Goal: Navigation & Orientation: Find specific page/section

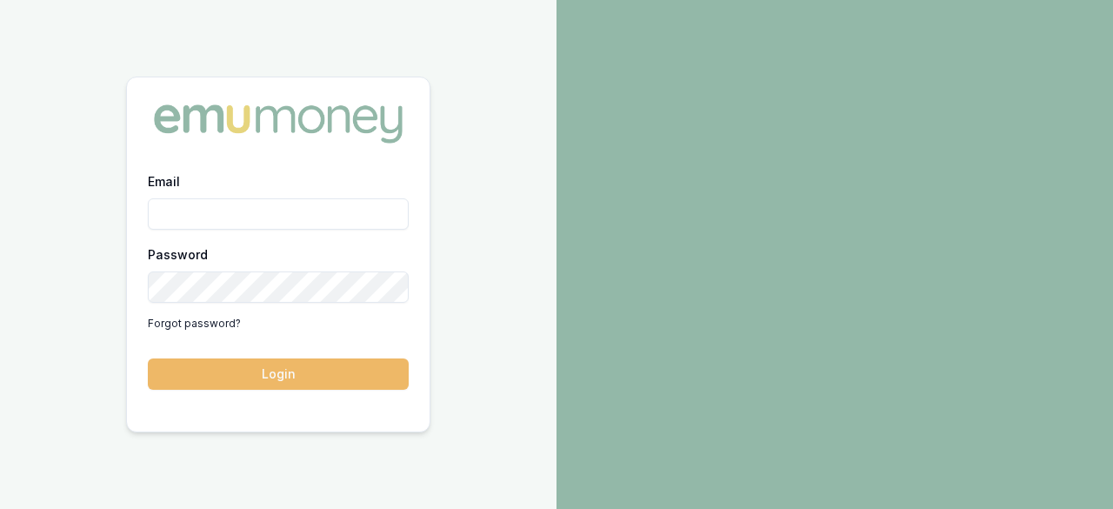
type input "[PERSON_NAME][EMAIL_ADDRESS][PERSON_NAME][DOMAIN_NAME]"
click at [350, 376] on button "Login" at bounding box center [278, 373] width 261 height 31
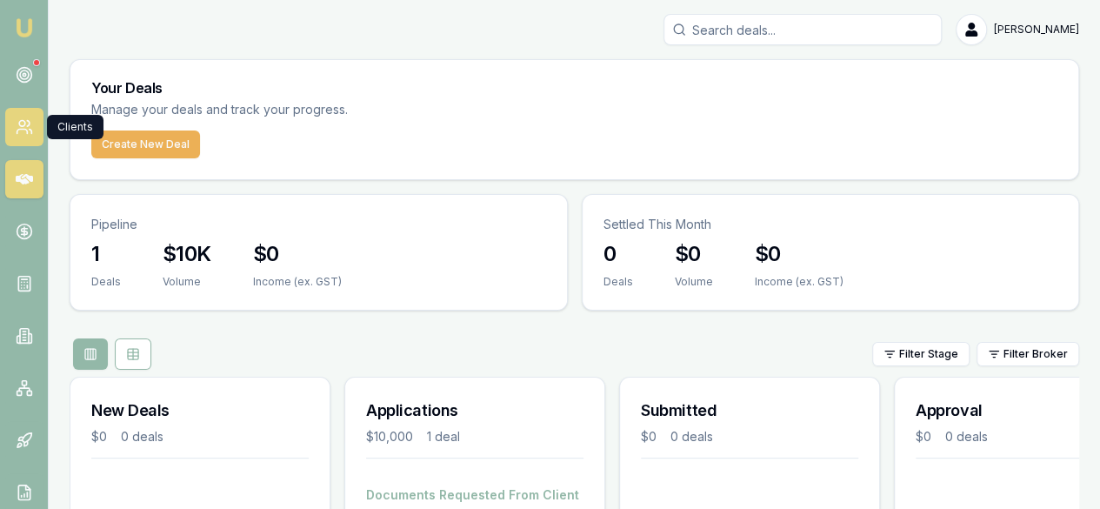
click at [23, 117] on link at bounding box center [24, 127] width 38 height 38
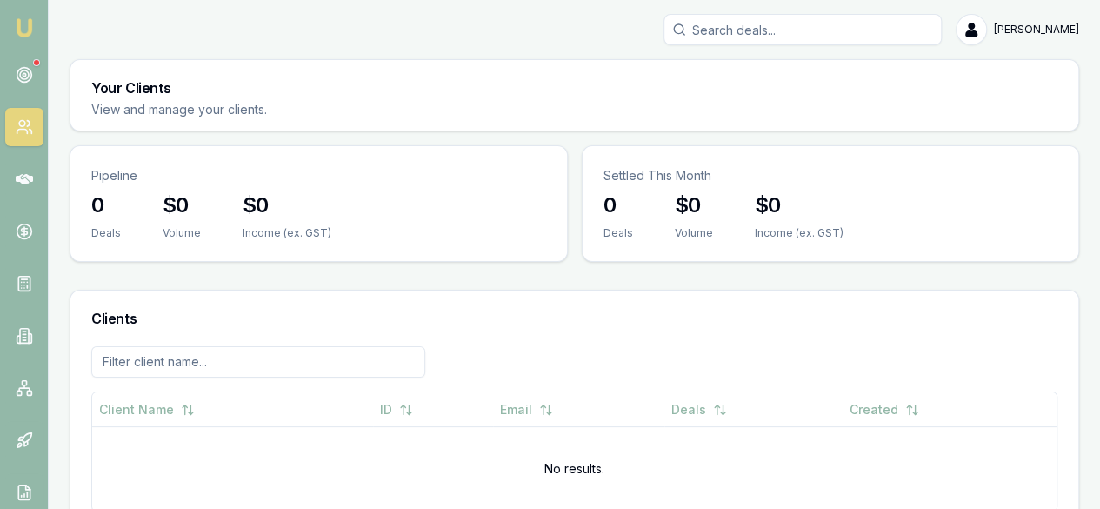
scroll to position [19, 0]
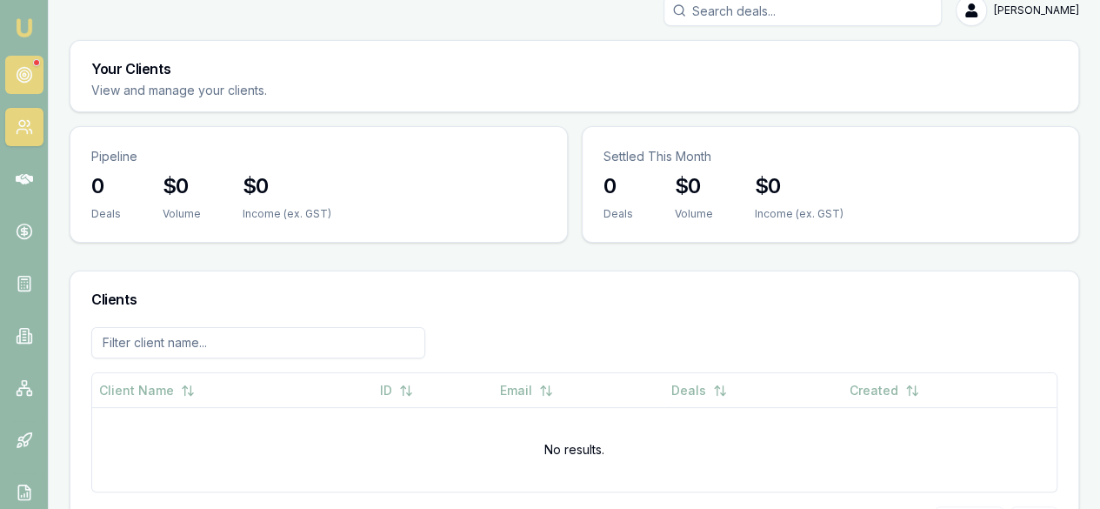
click at [24, 74] on circle at bounding box center [24, 74] width 3 height 3
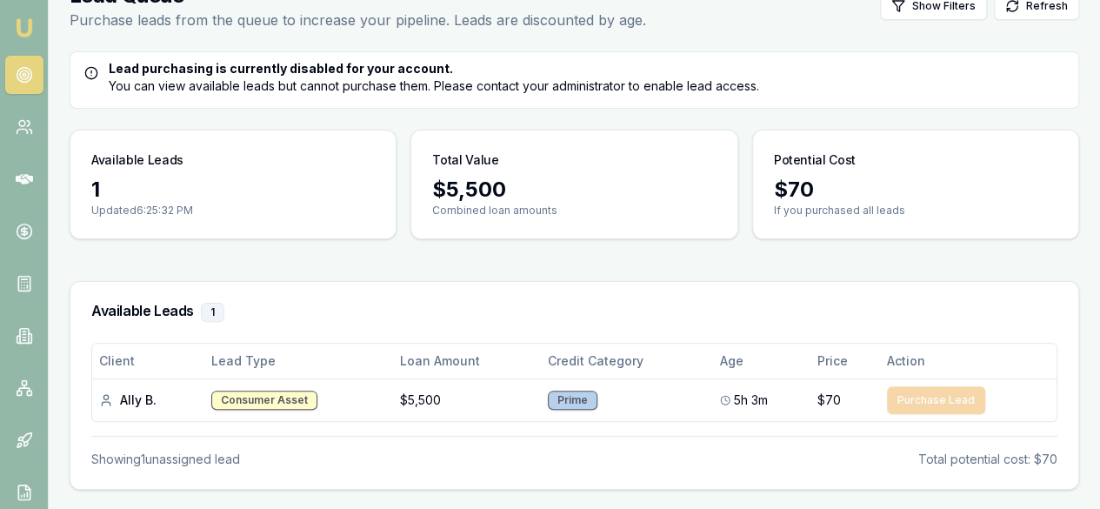
scroll to position [99, 0]
click at [28, 131] on icon at bounding box center [24, 126] width 17 height 17
